Goal: Book appointment/travel/reservation

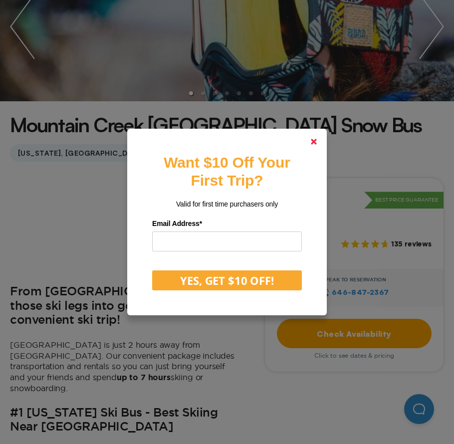
click at [316, 142] on polygon at bounding box center [314, 142] width 6 height 6
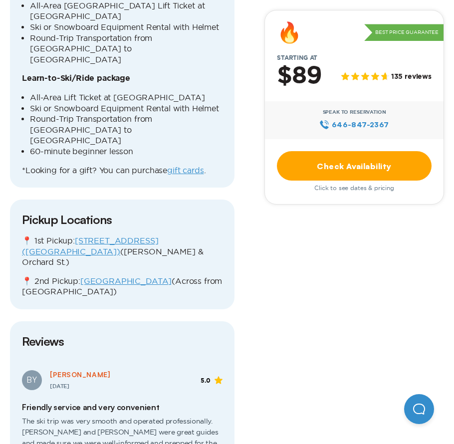
scroll to position [1608, 0]
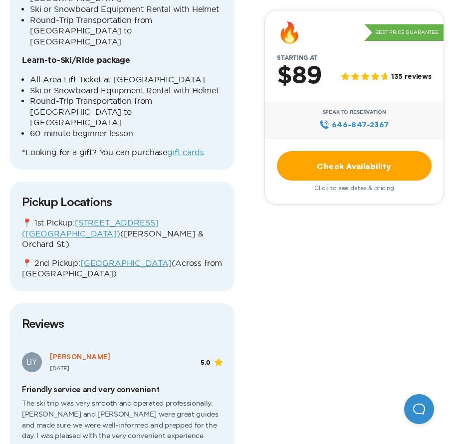
click at [339, 157] on link "Check Availability" at bounding box center [354, 165] width 155 height 29
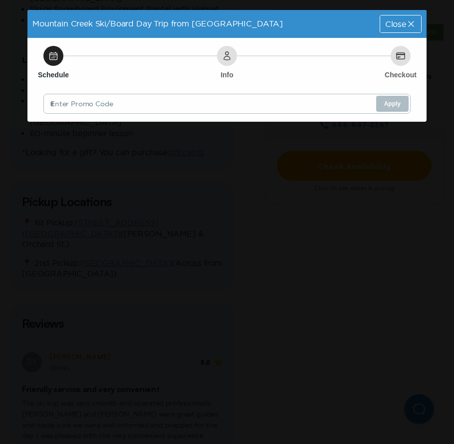
scroll to position [0, 0]
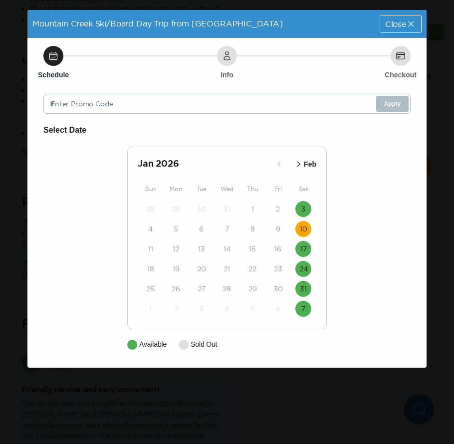
click at [305, 228] on time "10" at bounding box center [303, 229] width 7 height 10
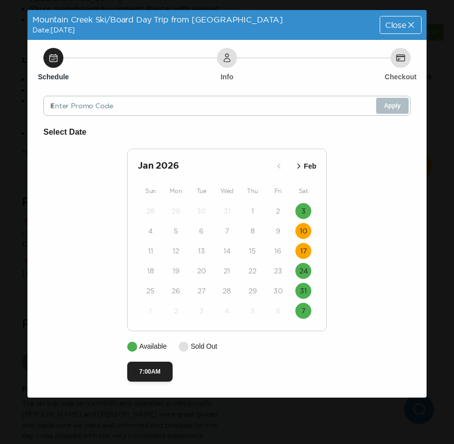
click at [306, 250] on time "17" at bounding box center [304, 251] width 6 height 10
click at [308, 278] on div "24" at bounding box center [303, 271] width 25 height 20
click at [306, 270] on time "24" at bounding box center [304, 271] width 8 height 10
click at [306, 287] on time "31" at bounding box center [303, 291] width 7 height 10
click at [305, 311] on time "7" at bounding box center [304, 311] width 4 height 10
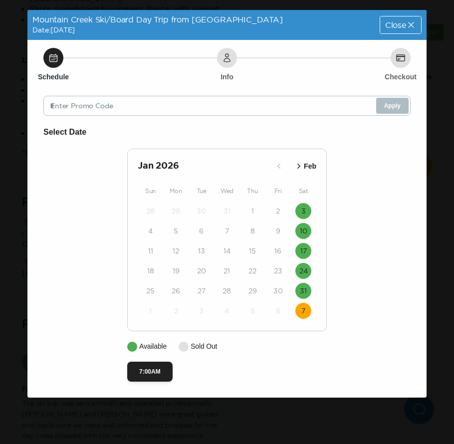
click at [298, 166] on icon "button" at bounding box center [299, 166] width 10 height 10
click at [151, 230] on time "8" at bounding box center [150, 231] width 4 height 10
click at [150, 252] on time "15" at bounding box center [150, 251] width 7 height 10
click at [150, 266] on time "22" at bounding box center [151, 271] width 8 height 10
click at [155, 291] on button "1" at bounding box center [151, 291] width 16 height 16
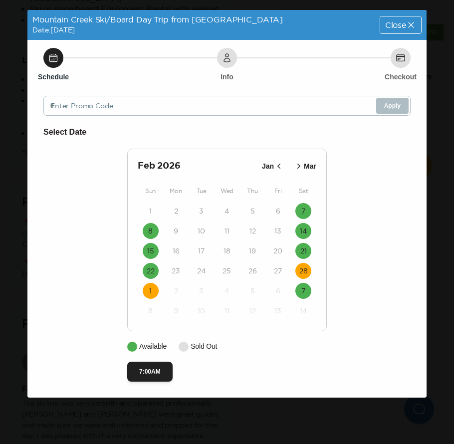
click at [309, 269] on button "28" at bounding box center [304, 271] width 16 height 16
click at [304, 294] on time "7" at bounding box center [304, 291] width 4 height 10
click at [302, 246] on time "21" at bounding box center [304, 251] width 6 height 10
click at [303, 214] on time "7" at bounding box center [304, 211] width 4 height 10
click at [297, 165] on icon "button" at bounding box center [299, 166] width 10 height 10
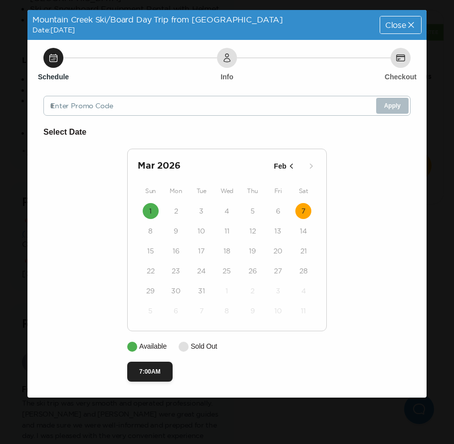
click at [307, 209] on button "7" at bounding box center [304, 211] width 16 height 16
click at [292, 163] on icon "button" at bounding box center [292, 166] width 10 height 10
click at [304, 163] on button "button" at bounding box center [312, 166] width 16 height 16
click at [287, 162] on icon "button" at bounding box center [292, 166] width 10 height 10
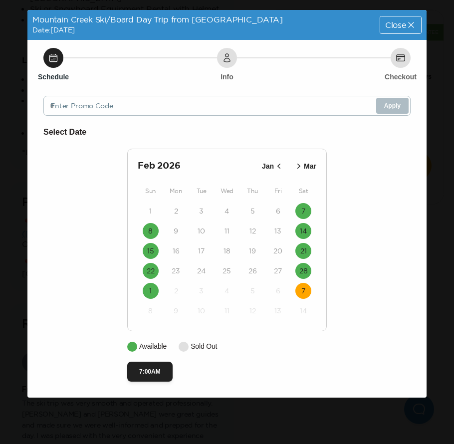
click at [279, 164] on icon "button" at bounding box center [279, 166] width 10 height 10
click at [295, 165] on icon "button" at bounding box center [299, 166] width 10 height 10
click at [303, 209] on time "7" at bounding box center [304, 211] width 4 height 10
click at [152, 350] on p "Available" at bounding box center [152, 347] width 27 height 10
click at [153, 369] on button "7:00AM" at bounding box center [149, 372] width 45 height 20
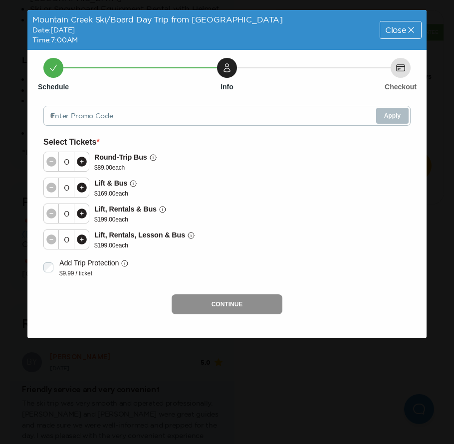
click at [405, 36] on div "Close" at bounding box center [401, 29] width 41 height 17
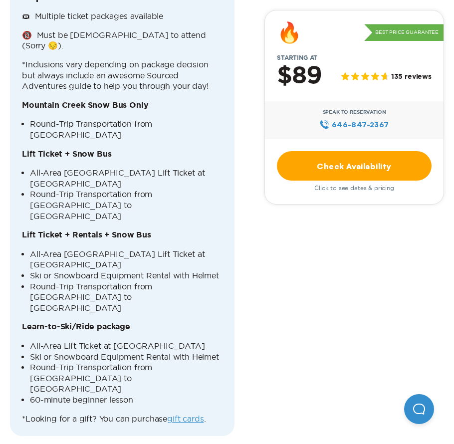
scroll to position [1254, 0]
